Goal: Find specific page/section: Find specific page/section

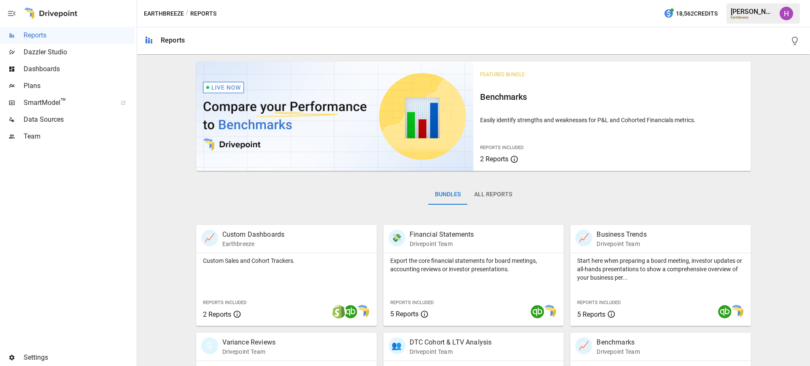
drag, startPoint x: 480, startPoint y: 13, endPoint x: 431, endPoint y: 11, distance: 49.8
click at [431, 11] on div "Earthbreeze / Reports 18,562 Credits [PERSON_NAME] Earthbreeze" at bounding box center [473, 13] width 673 height 27
drag, startPoint x: 547, startPoint y: 9, endPoint x: 439, endPoint y: 8, distance: 108.8
click at [439, 8] on div "Earthbreeze / Reports 18,562 Credits [PERSON_NAME] Earthbreeze" at bounding box center [473, 13] width 673 height 27
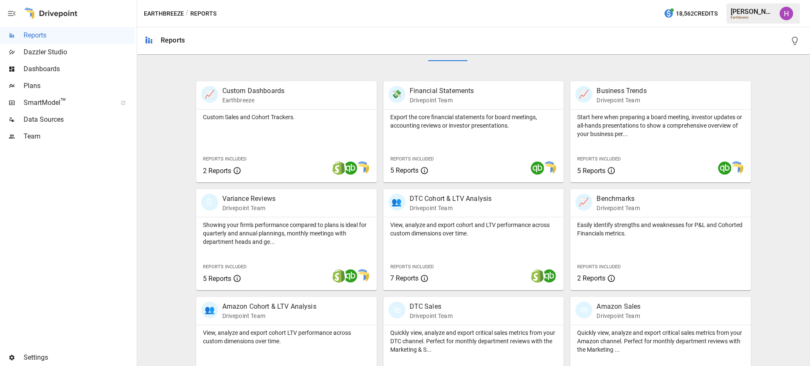
scroll to position [74, 0]
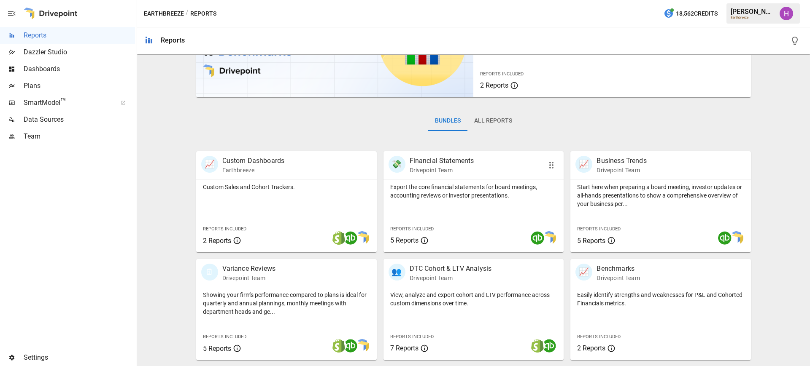
click at [498, 155] on div "💸 Financial Statements Drivepoint Team" at bounding box center [473, 165] width 180 height 28
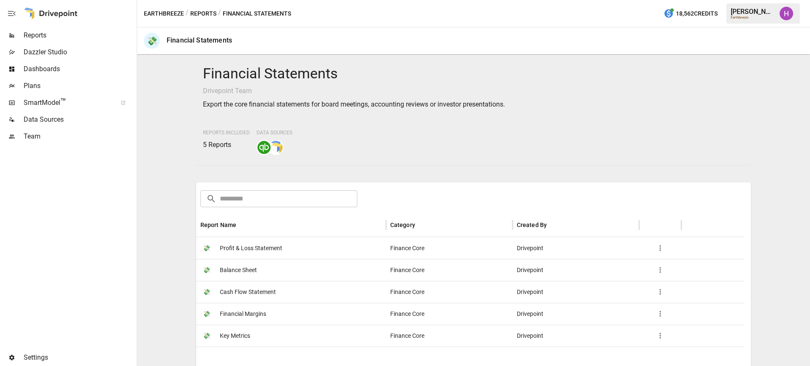
click at [243, 241] on span "Profit & Loss Statement" at bounding box center [251, 249] width 62 height 22
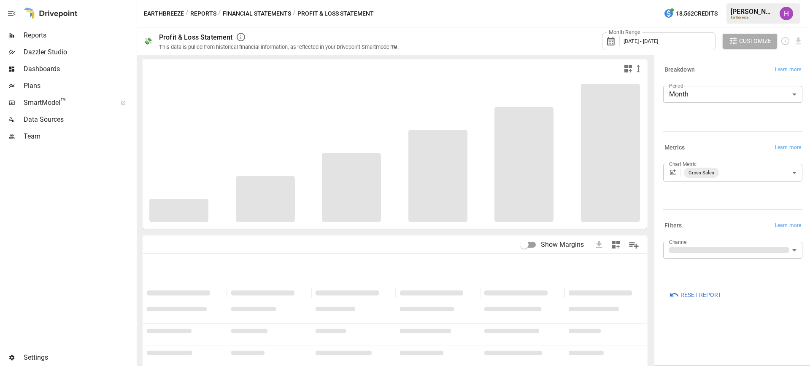
click at [658, 42] on span "[DATE] - [DATE]" at bounding box center [640, 41] width 35 height 6
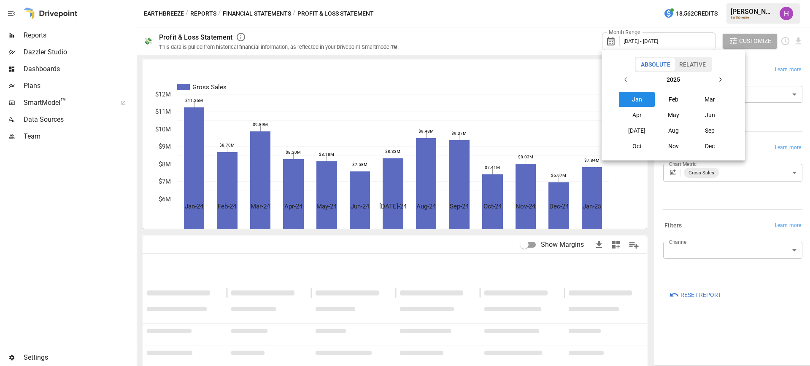
click at [625, 80] on icon "button" at bounding box center [625, 80] width 2 height 4
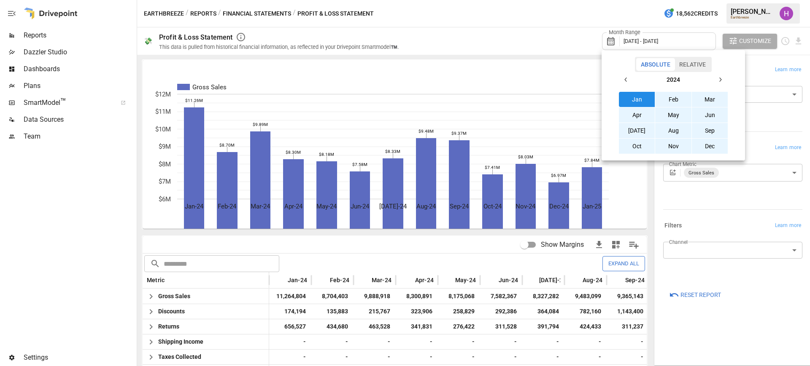
click at [710, 131] on button "Sep" at bounding box center [710, 130] width 36 height 15
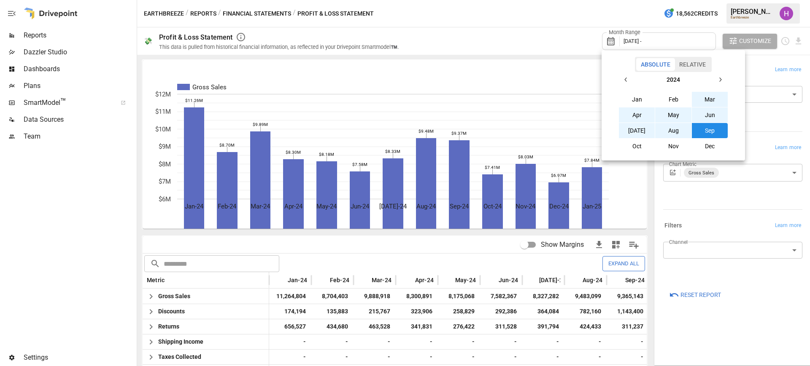
click at [721, 80] on icon "button" at bounding box center [720, 80] width 2 height 4
click at [677, 132] on button "Aug" at bounding box center [673, 130] width 36 height 15
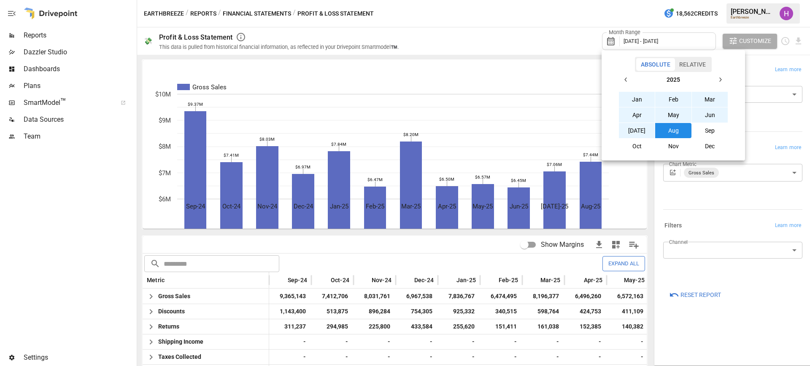
click at [584, 7] on div at bounding box center [405, 183] width 810 height 366
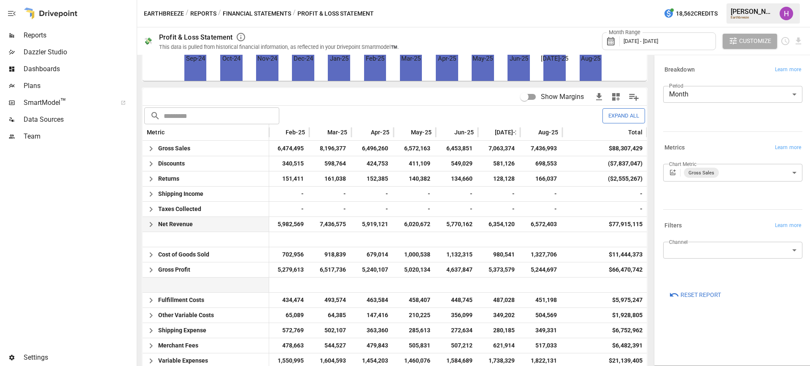
scroll to position [0, 221]
click at [38, 90] on span "Plans" at bounding box center [79, 86] width 111 height 10
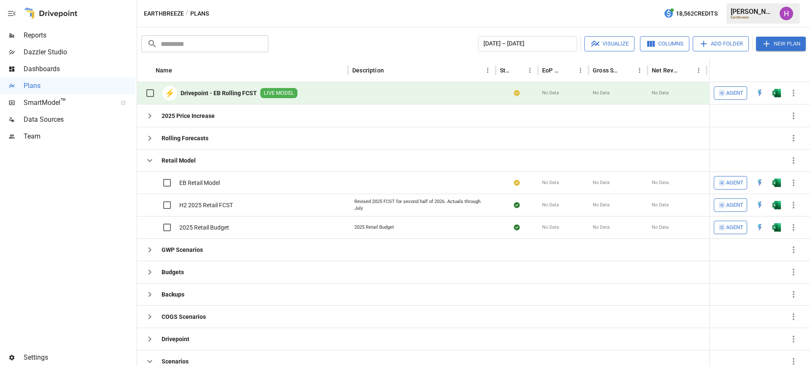
click at [209, 90] on b "Drivepoint - EB Rolling FCST" at bounding box center [218, 93] width 76 height 8
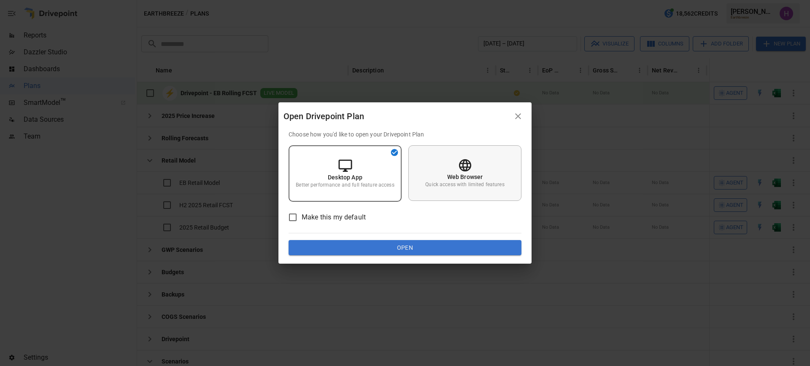
click at [466, 179] on p "Web Browser" at bounding box center [465, 177] width 36 height 8
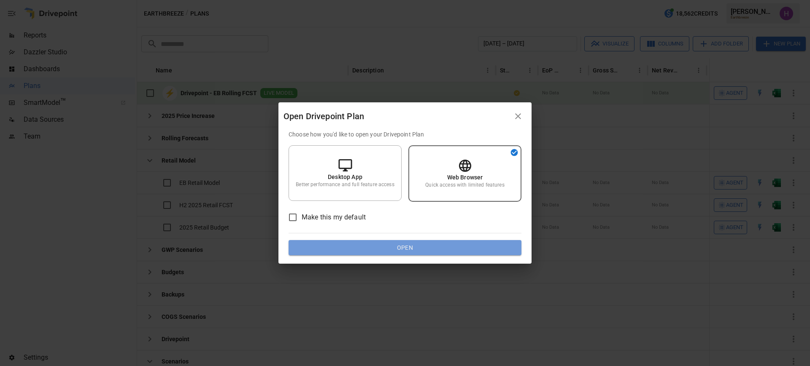
click at [457, 250] on button "Open" at bounding box center [404, 247] width 233 height 15
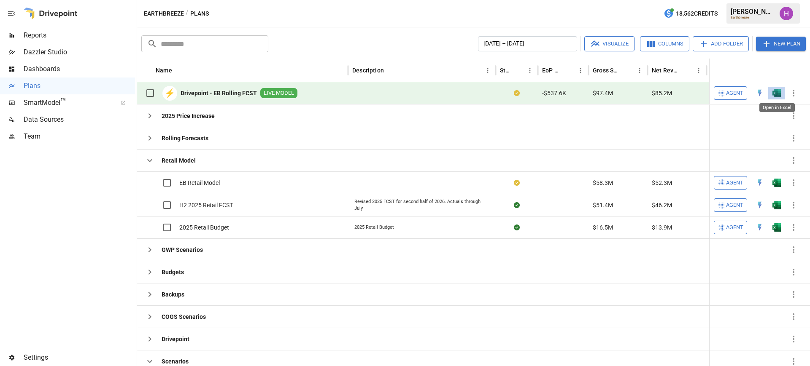
click at [775, 94] on img "Open in Excel" at bounding box center [776, 93] width 8 height 8
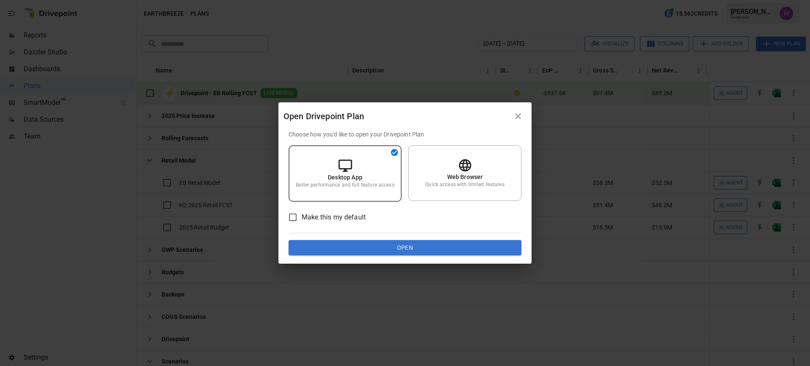
click at [398, 246] on button "Open" at bounding box center [404, 247] width 233 height 15
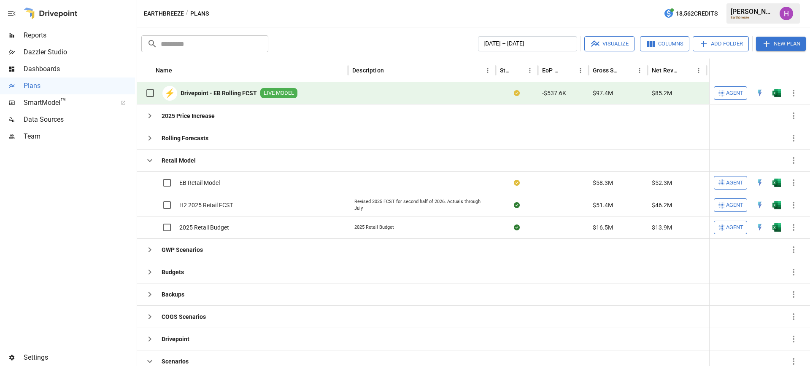
click at [186, 91] on b "Drivepoint - EB Rolling FCST" at bounding box center [218, 93] width 76 height 8
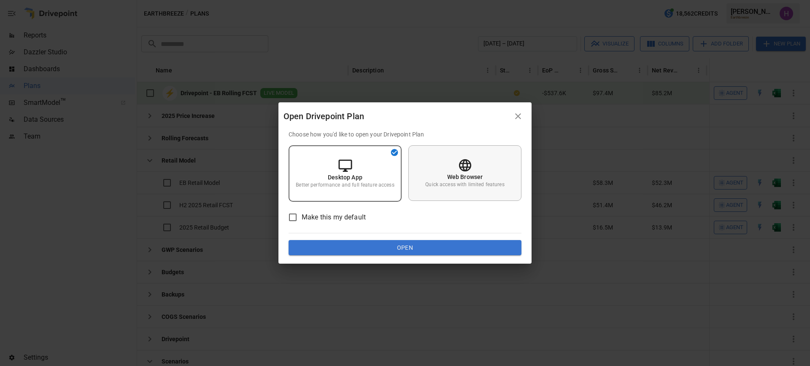
click at [459, 169] on icon at bounding box center [464, 165] width 15 height 15
click at [466, 245] on button "Open" at bounding box center [404, 247] width 233 height 15
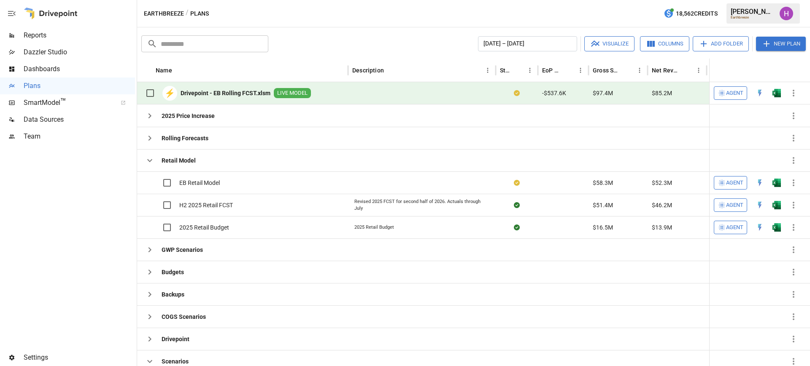
click at [42, 116] on span "Data Sources" at bounding box center [79, 120] width 111 height 10
